Goal: Task Accomplishment & Management: Manage account settings

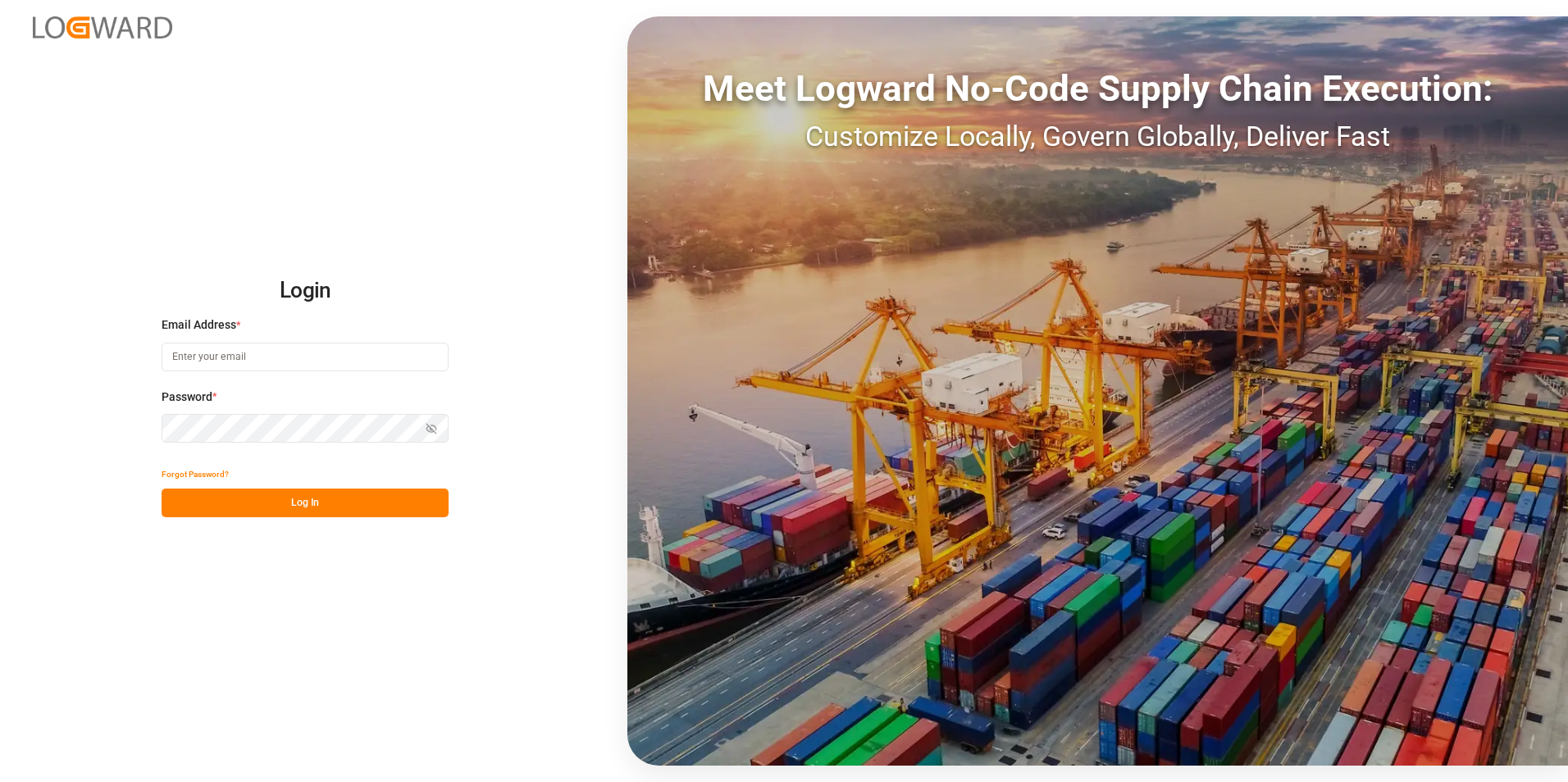
type input "[PERSON_NAME][EMAIL_ADDRESS][DOMAIN_NAME]"
click at [208, 502] on button "Log In" at bounding box center [305, 503] width 287 height 29
